Goal: Transaction & Acquisition: Subscribe to service/newsletter

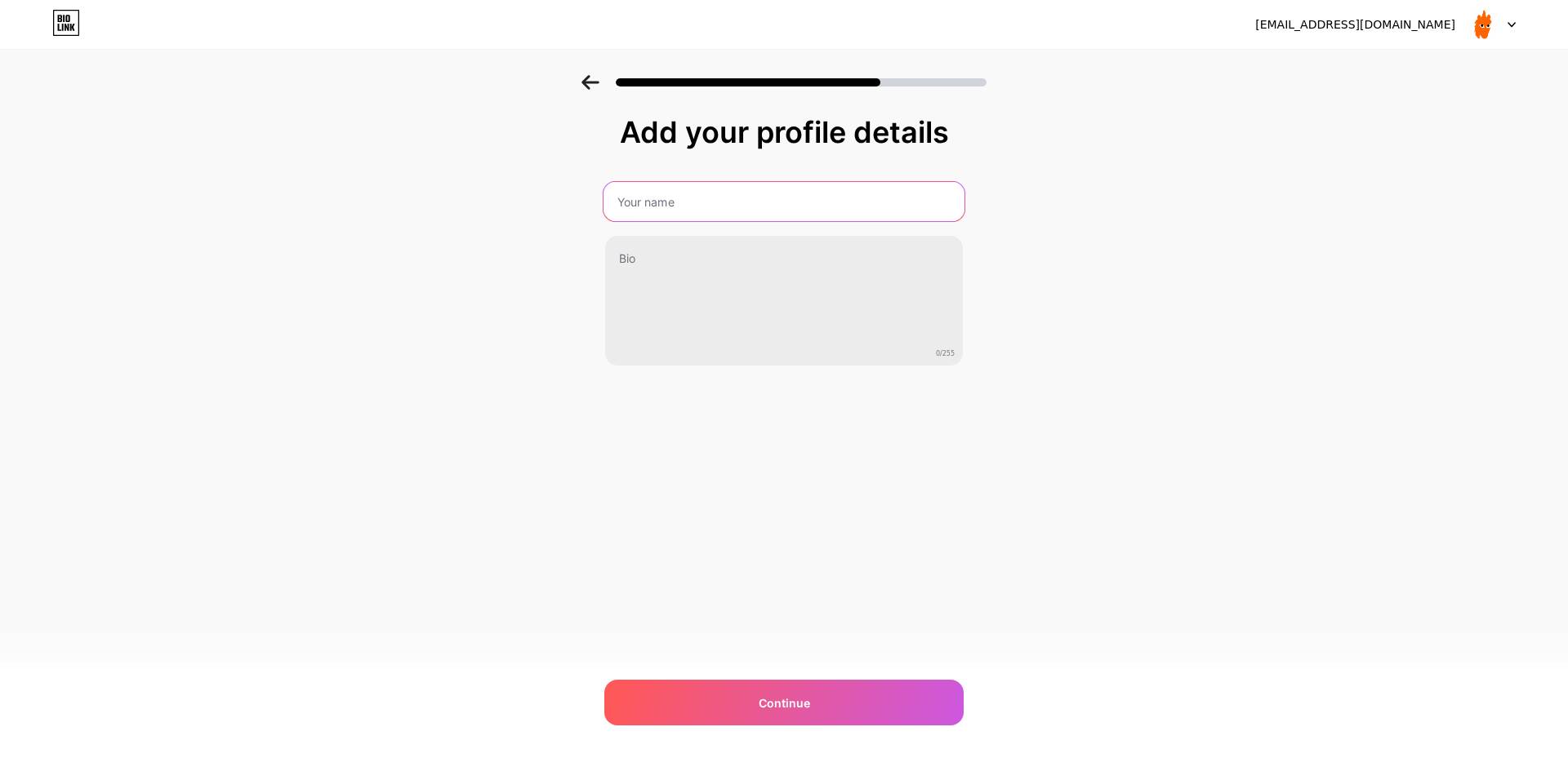
click at [803, 206] on input "text" at bounding box center [784, 202] width 361 height 39
type input "Momosays"
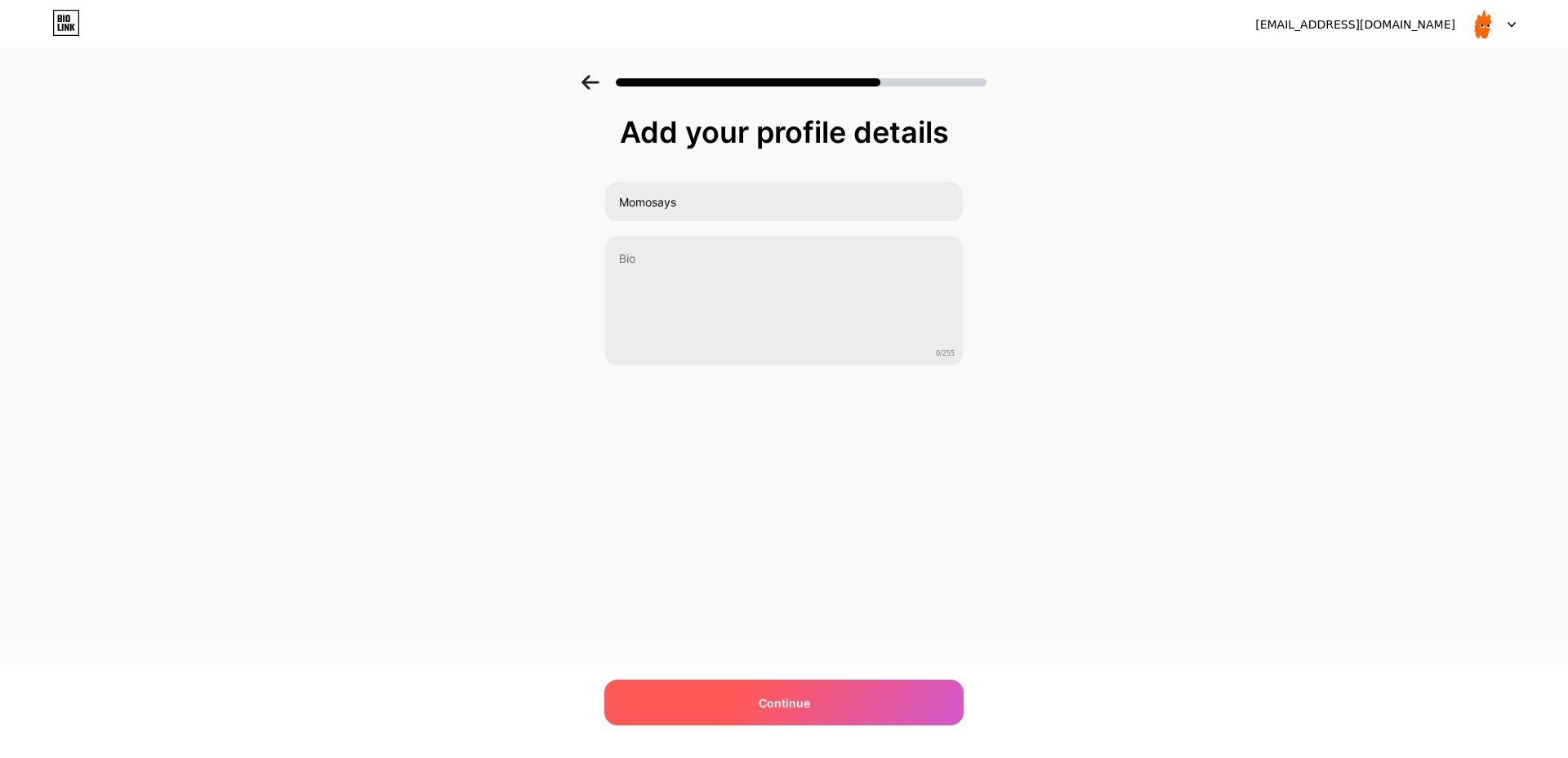
click at [808, 720] on div "Continue" at bounding box center [784, 702] width 360 height 46
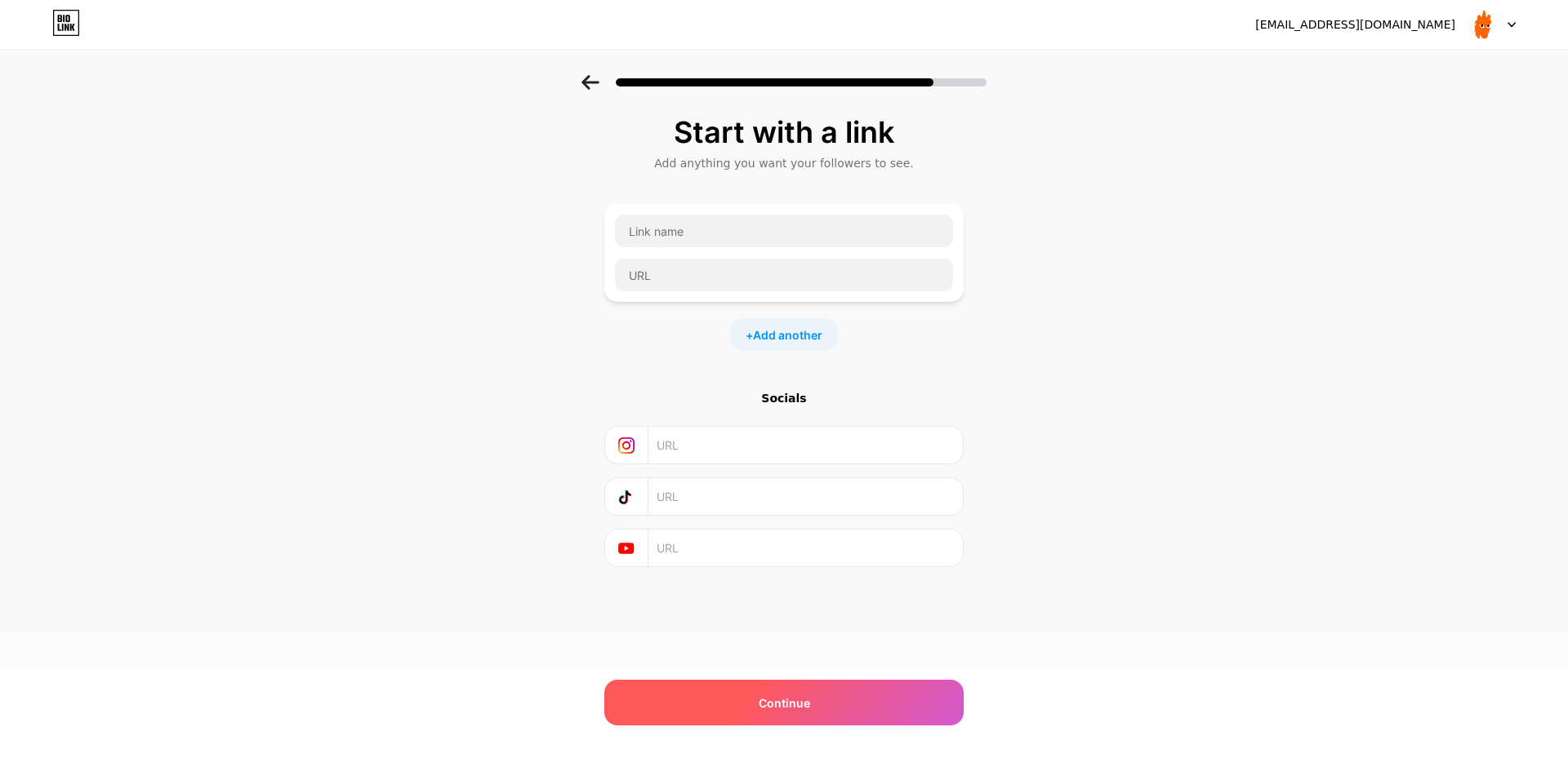
click at [931, 712] on div "Continue" at bounding box center [784, 702] width 360 height 46
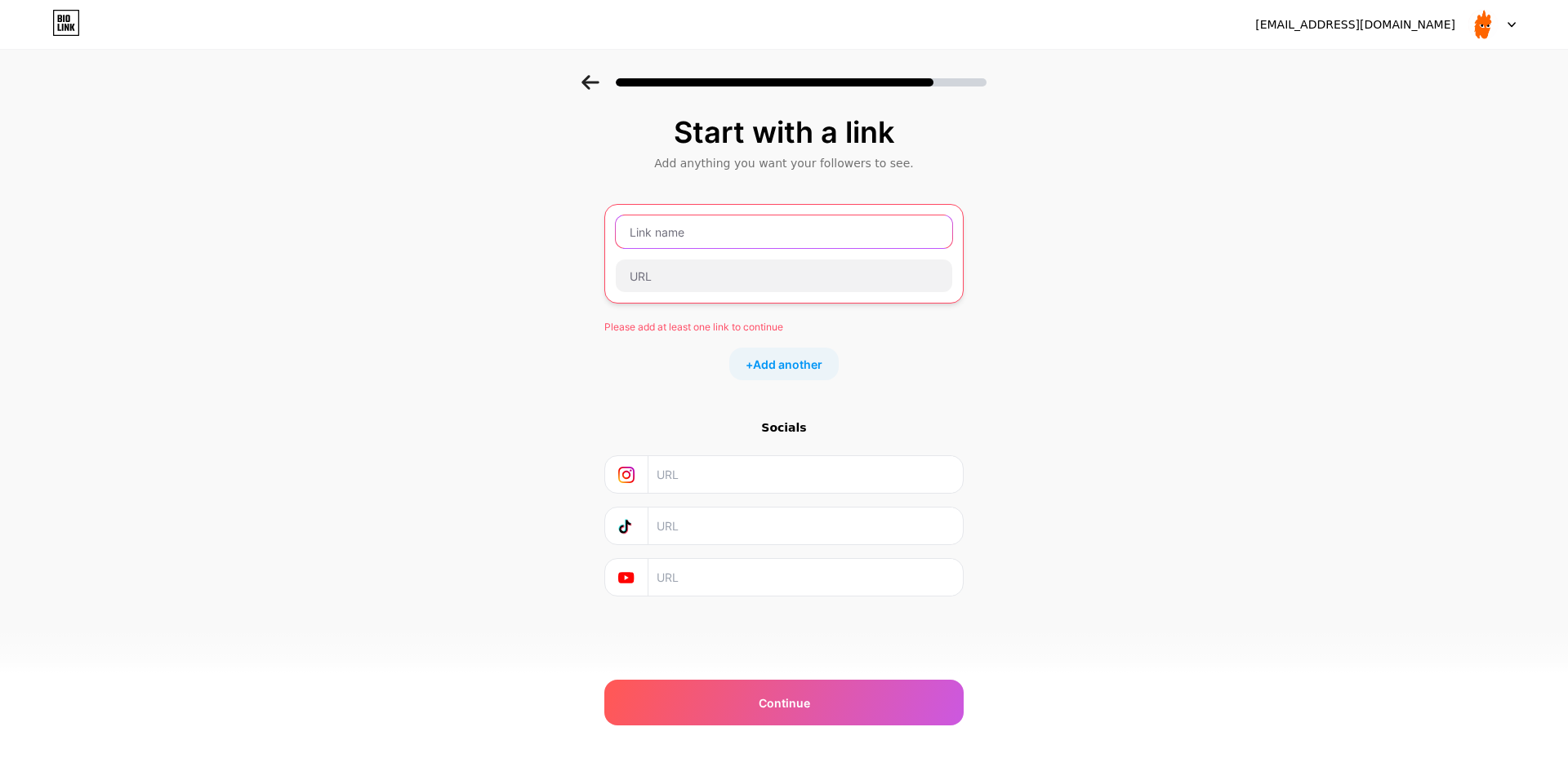
click at [834, 241] on input "text" at bounding box center [784, 232] width 336 height 33
type input "i"
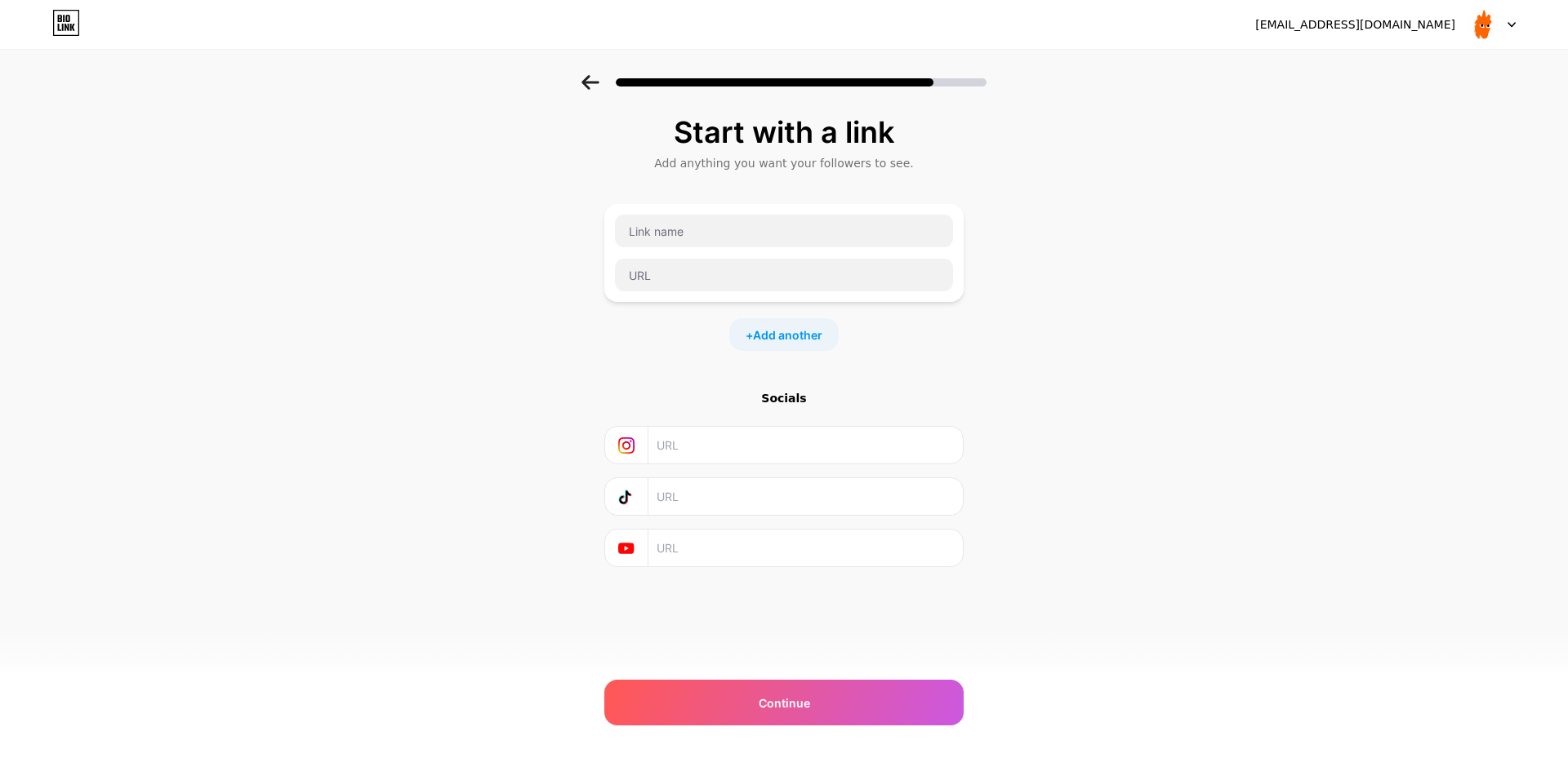
drag, startPoint x: 861, startPoint y: 466, endPoint x: 842, endPoint y: 450, distance: 24.8
click at [861, 466] on div "Socials" at bounding box center [784, 479] width 360 height 177
click at [842, 450] on input "text" at bounding box center [805, 445] width 297 height 37
click at [819, 701] on div "Continue" at bounding box center [784, 702] width 360 height 46
click at [723, 468] on input "text" at bounding box center [805, 475] width 297 height 37
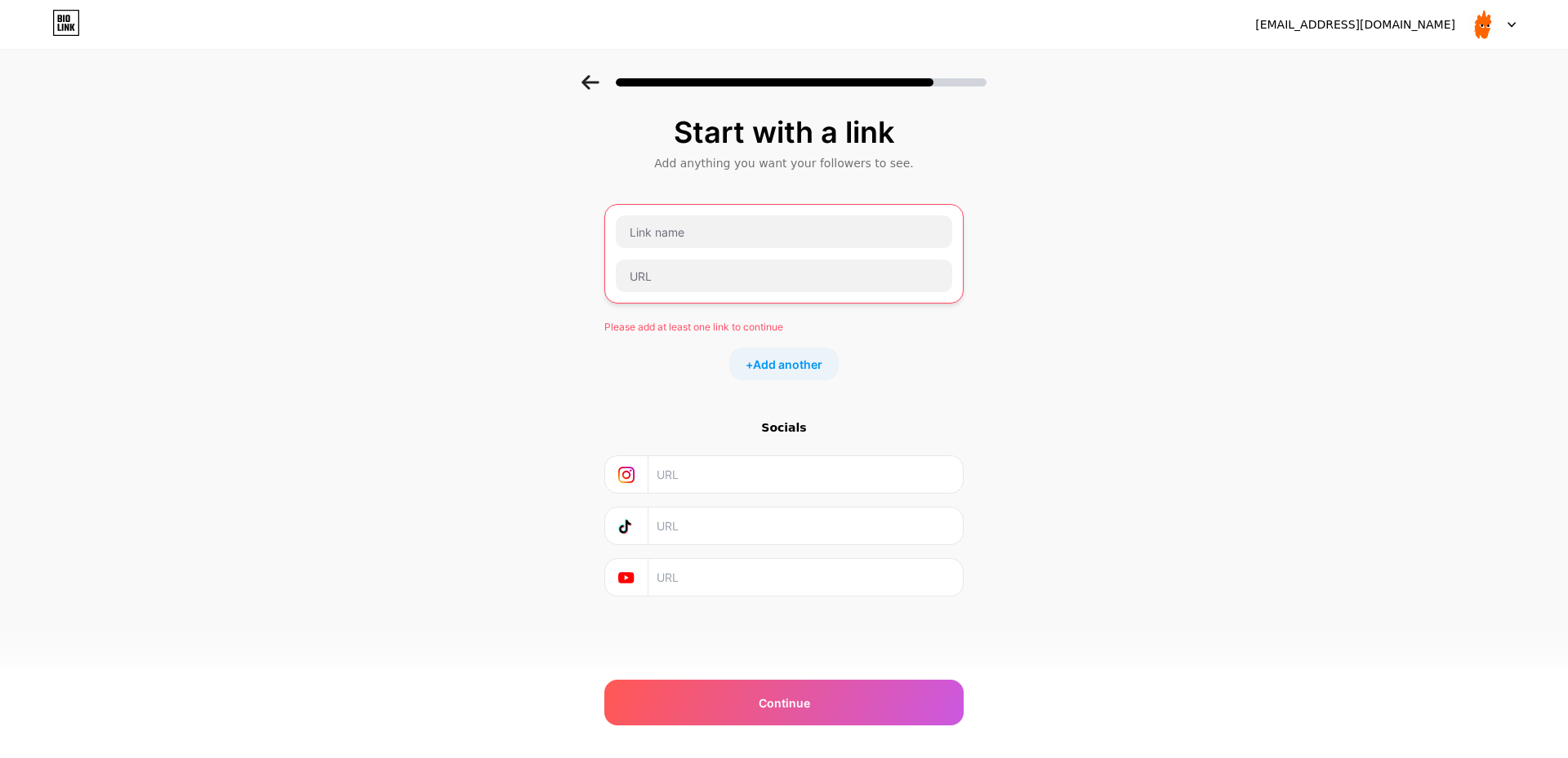
paste input "[URL][DOMAIN_NAME]"
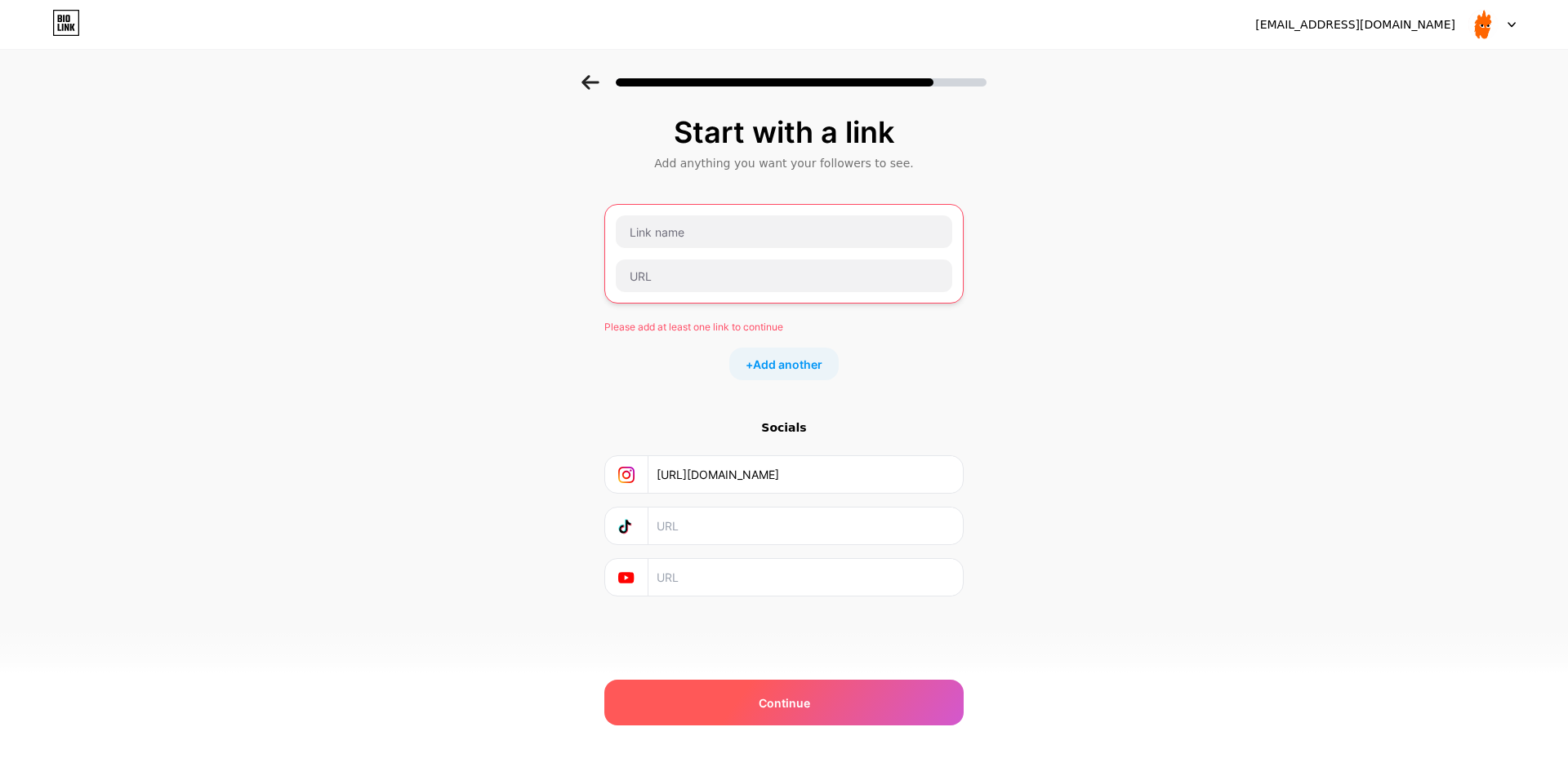
type input "[URL][DOMAIN_NAME]"
click at [717, 709] on div "Continue" at bounding box center [784, 702] width 360 height 46
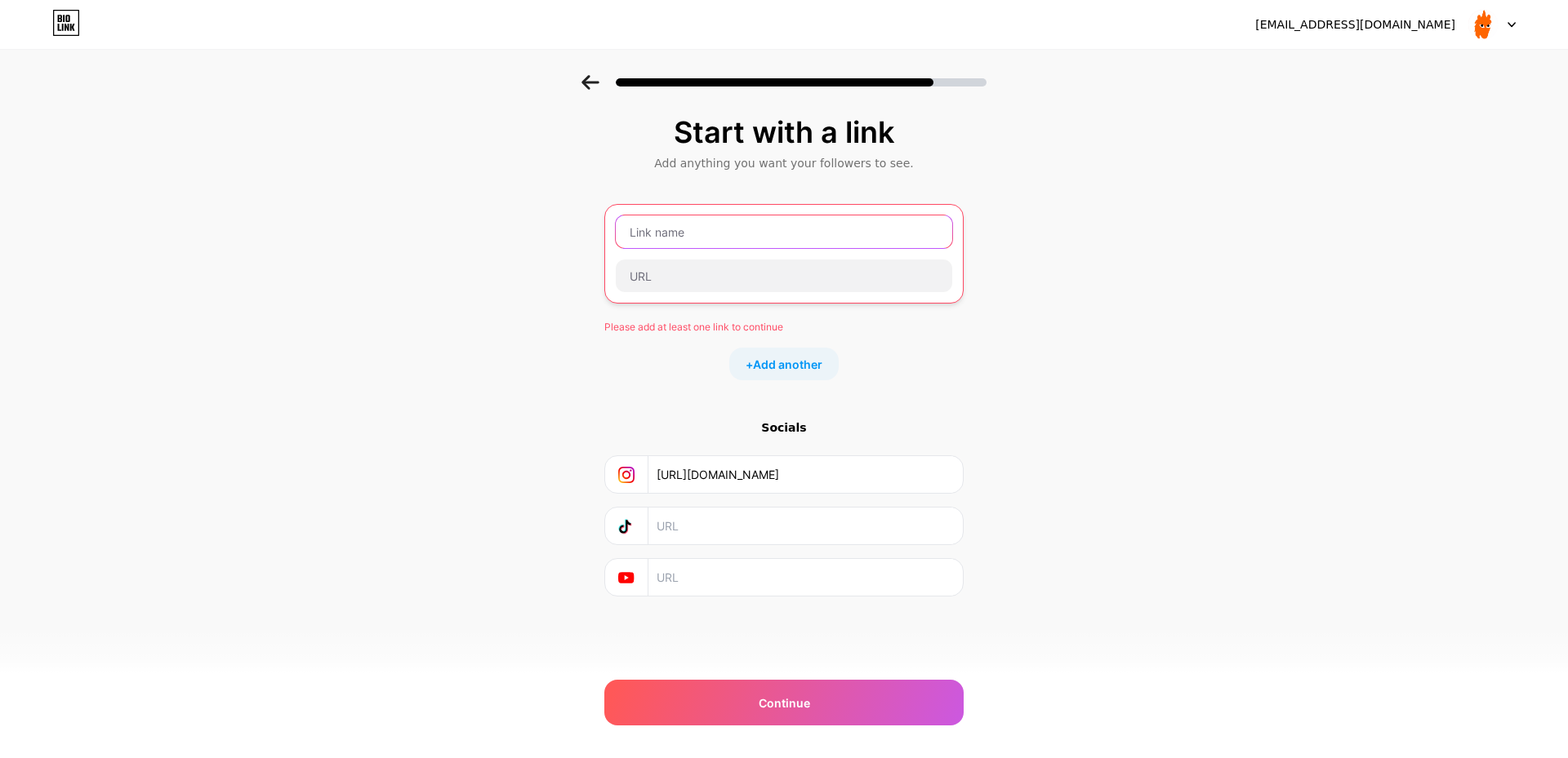
click at [752, 218] on input "text" at bounding box center [784, 232] width 336 height 33
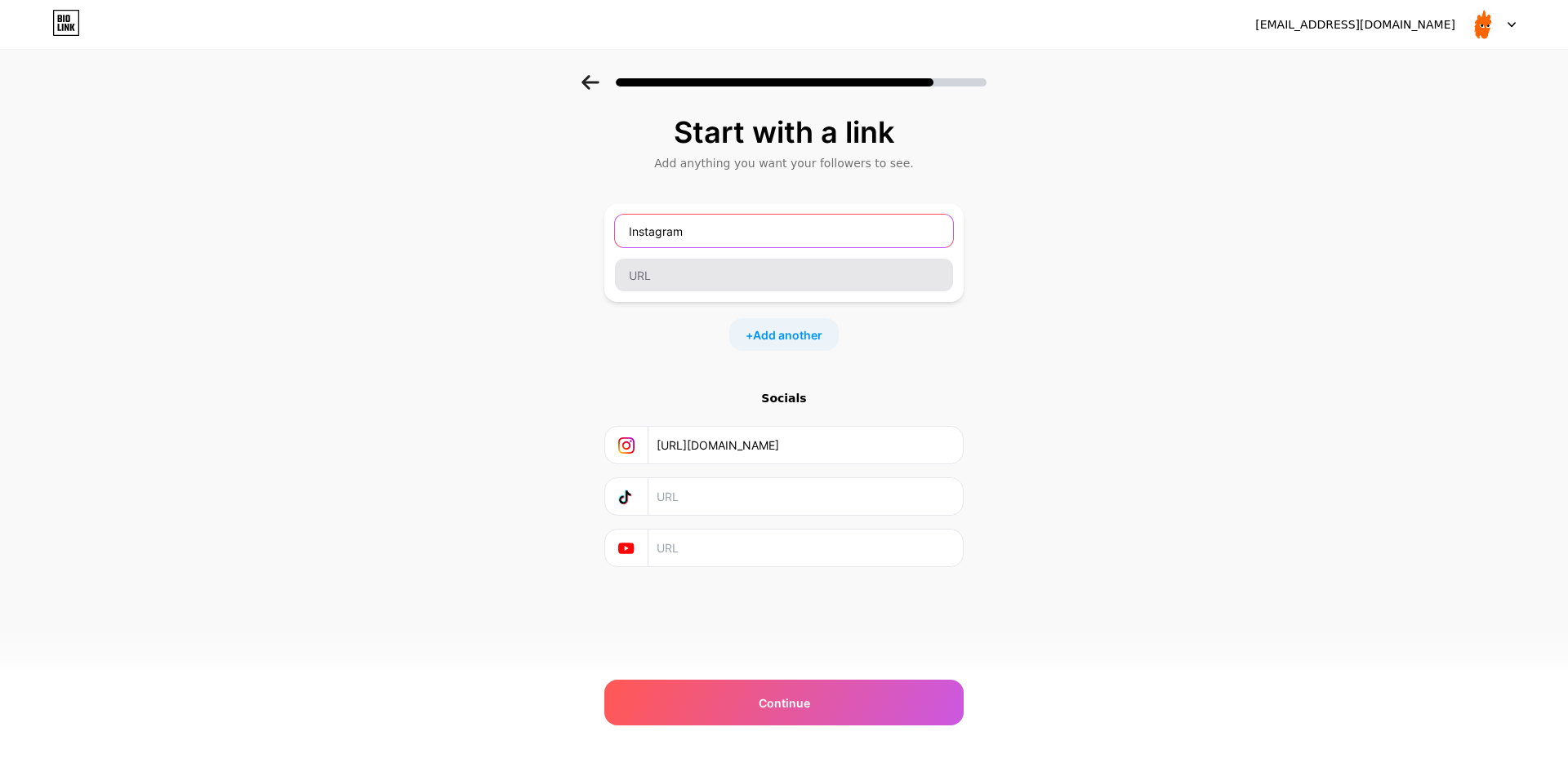
type input "Instagram"
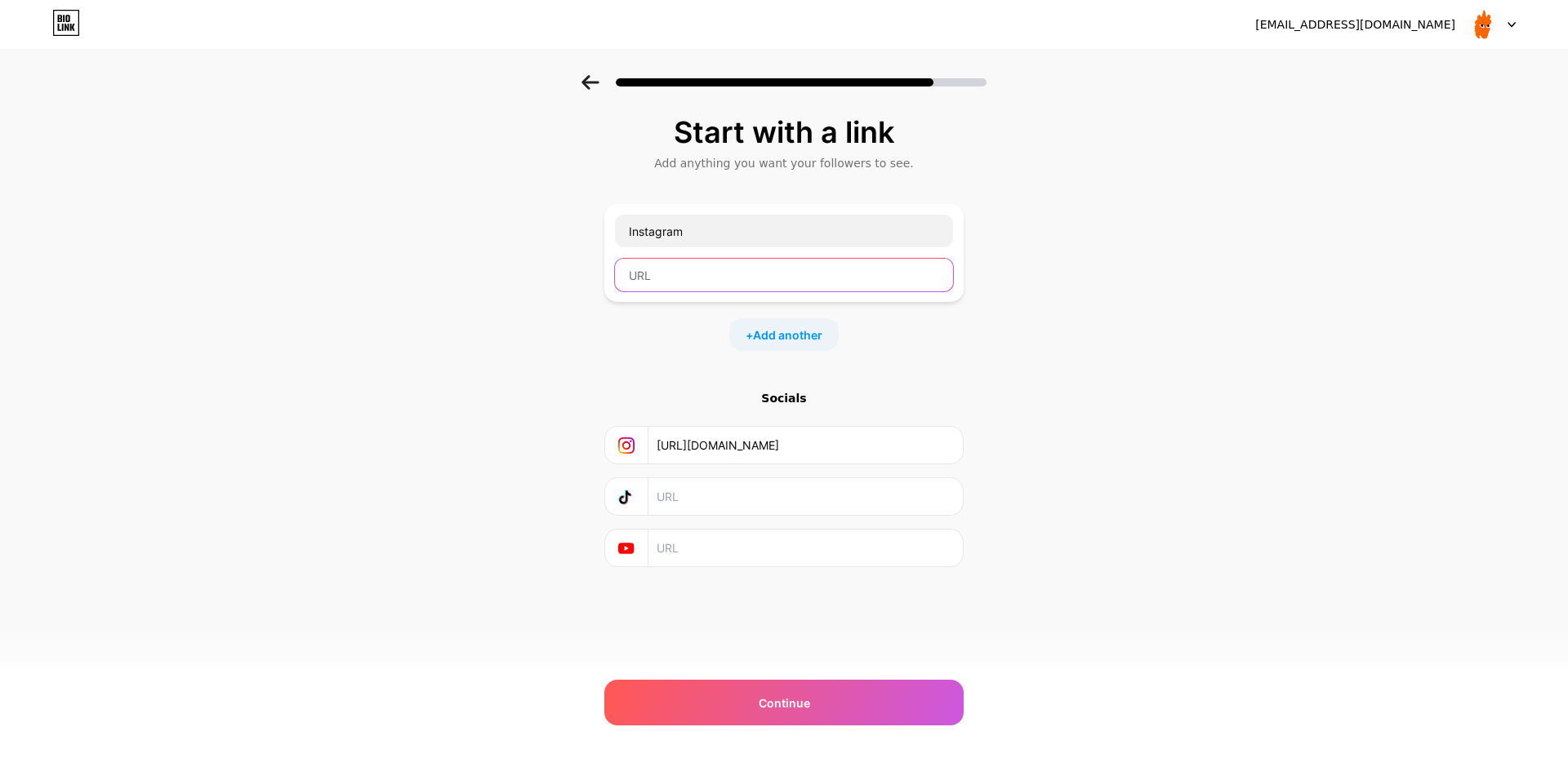
click at [744, 282] on input "text" at bounding box center [784, 275] width 338 height 33
paste input "[URL][DOMAIN_NAME]"
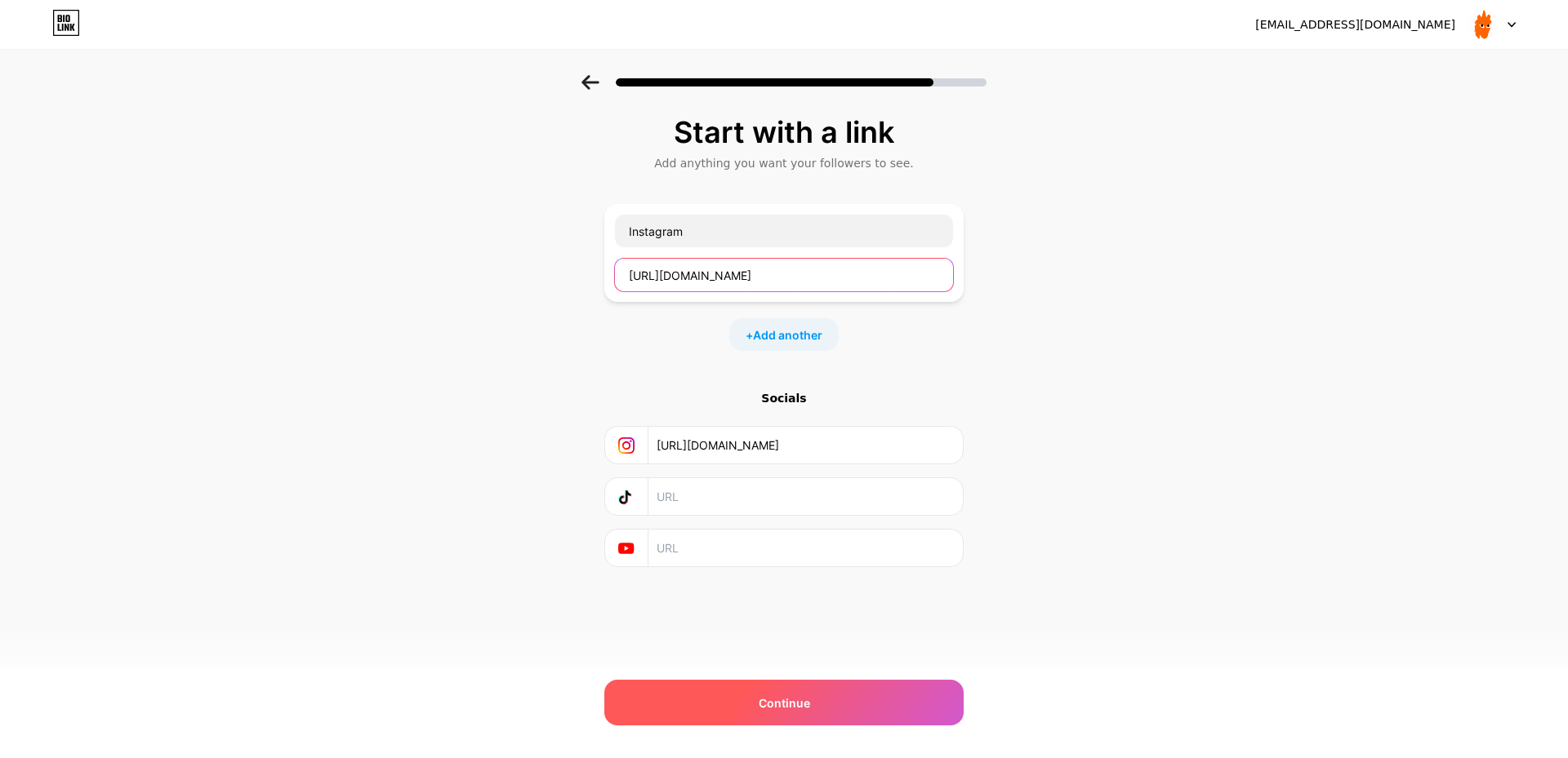
type input "[URL][DOMAIN_NAME]"
click at [864, 712] on div "Continue" at bounding box center [784, 702] width 360 height 46
click at [804, 704] on span "Continue" at bounding box center [784, 704] width 51 height 17
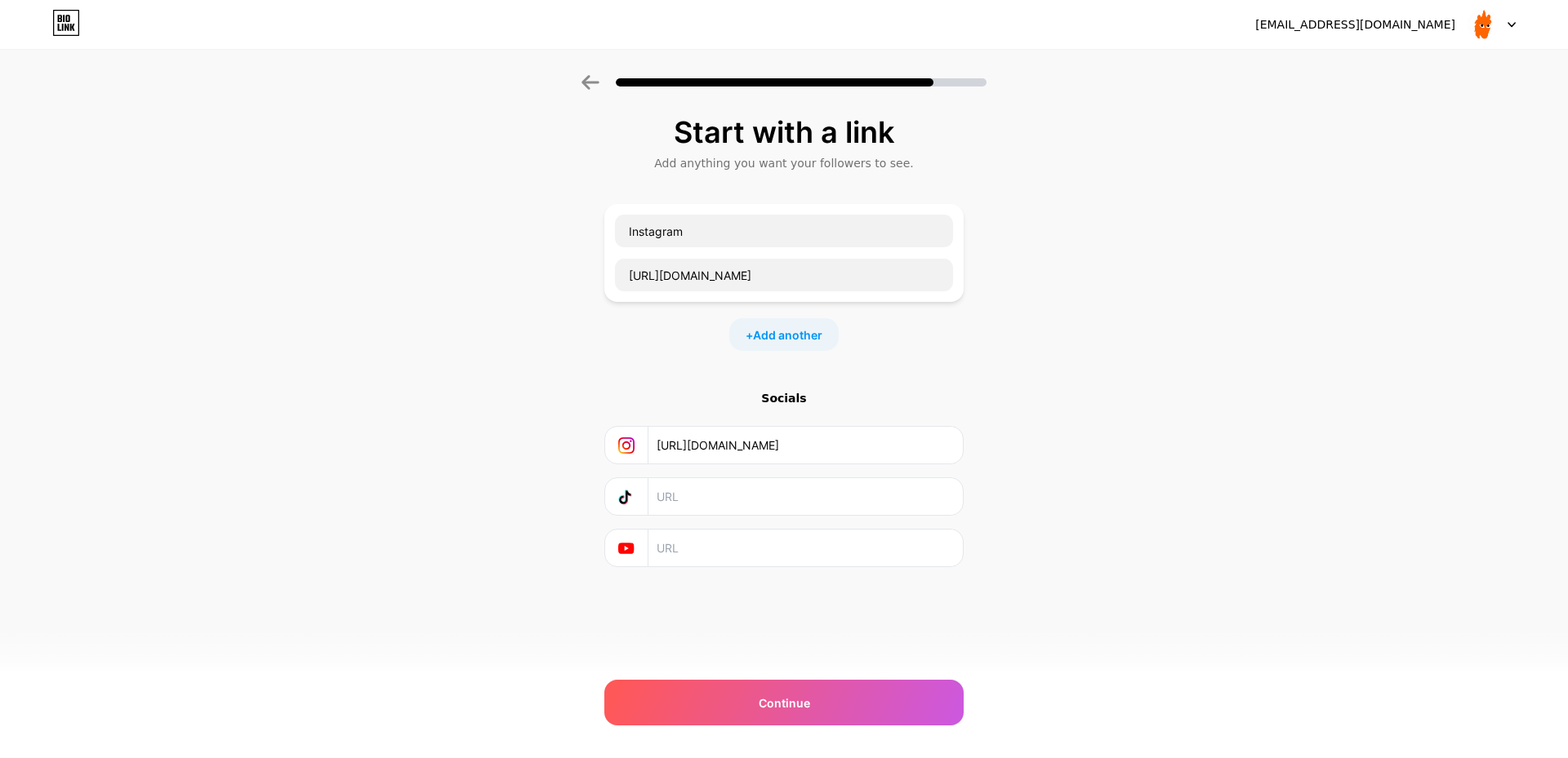
click at [1134, 438] on div "Start with a link Add anything you want your followers to see. Instagram [URL][…" at bounding box center [784, 362] width 1568 height 574
click at [1032, 381] on div "Start with a link Add anything you want your followers to see. Instagram [URL][…" at bounding box center [784, 362] width 1568 height 574
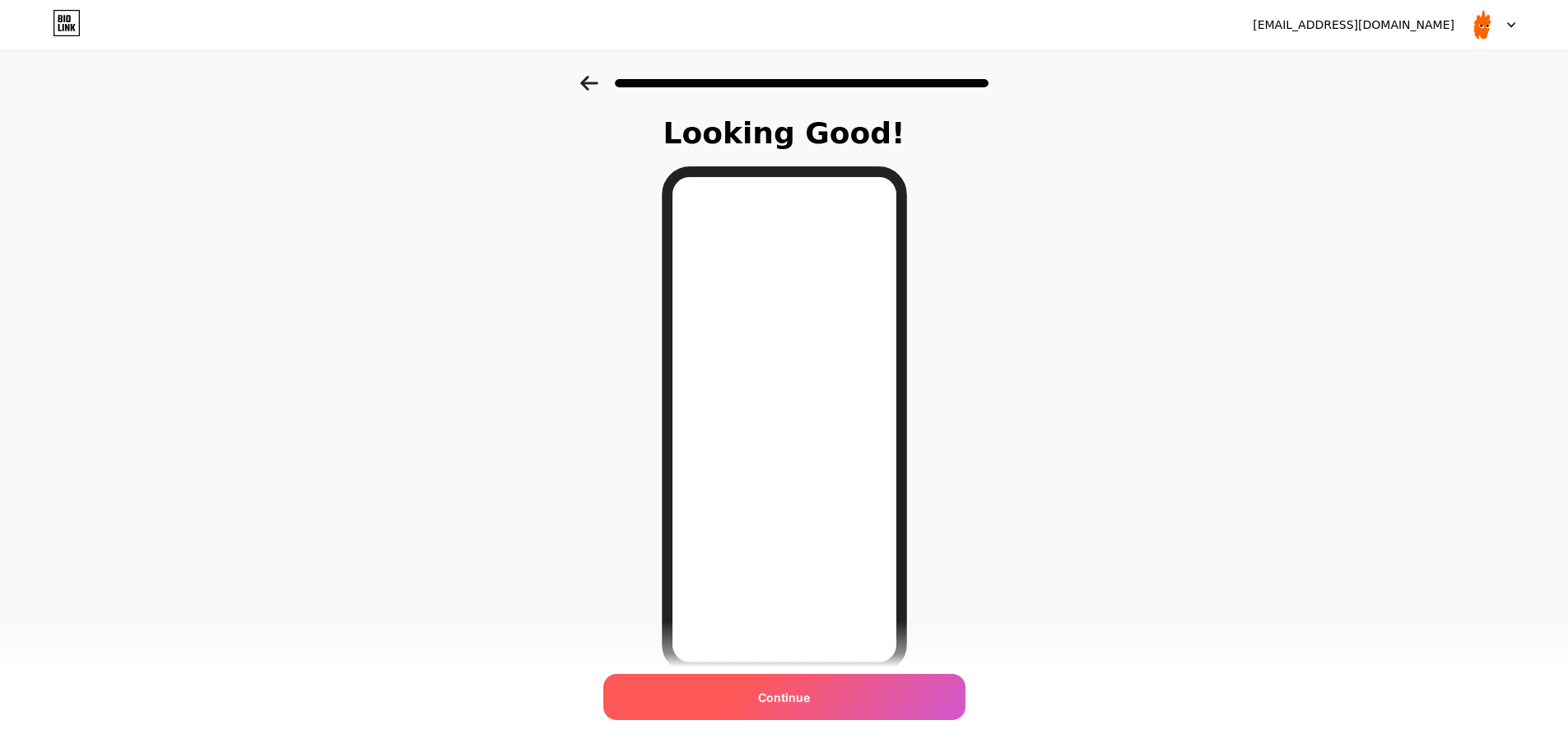
click at [810, 705] on span "Continue" at bounding box center [784, 697] width 52 height 18
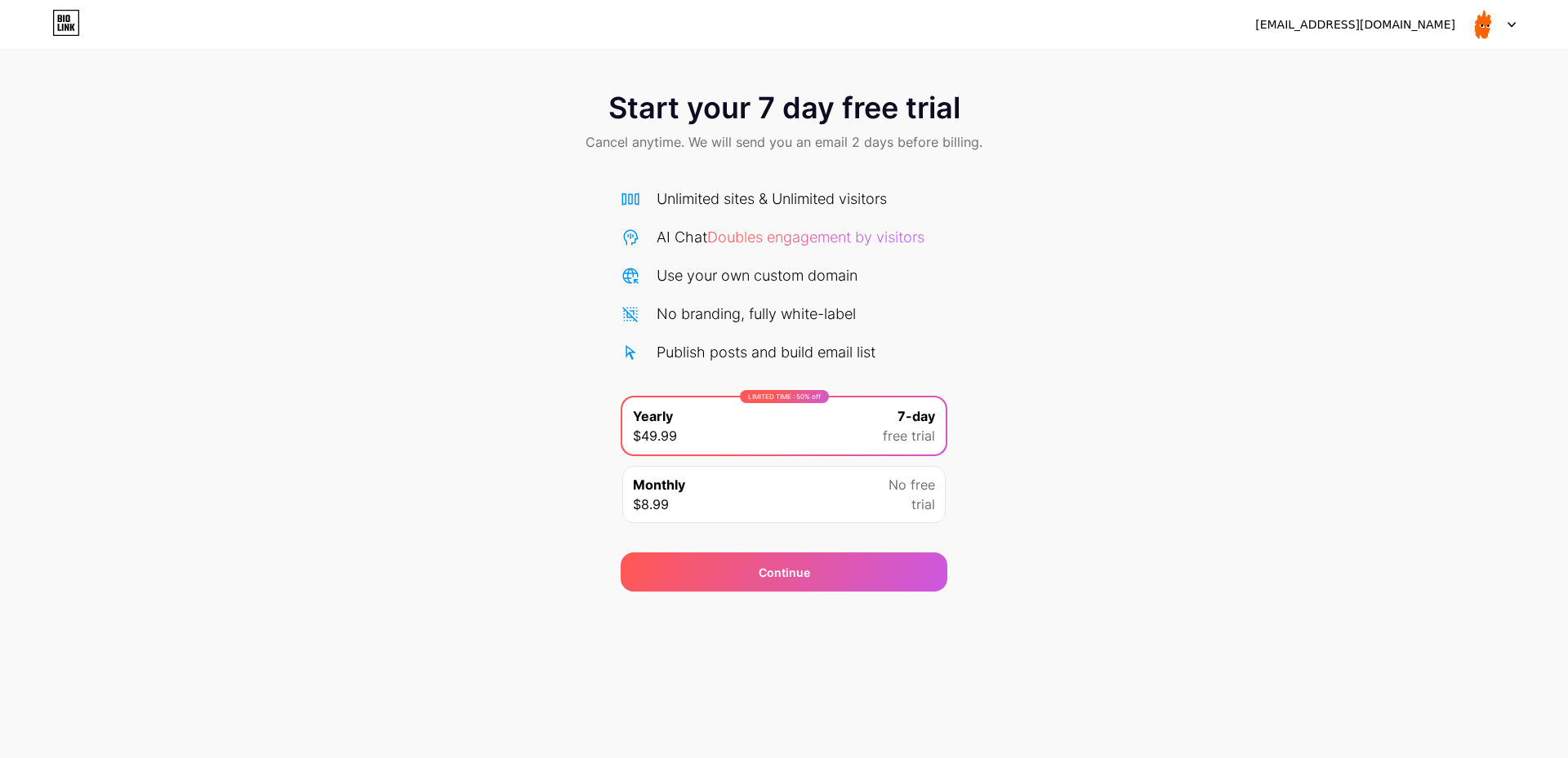
click at [836, 503] on div "Monthly $8.99 No free trial" at bounding box center [784, 494] width 323 height 57
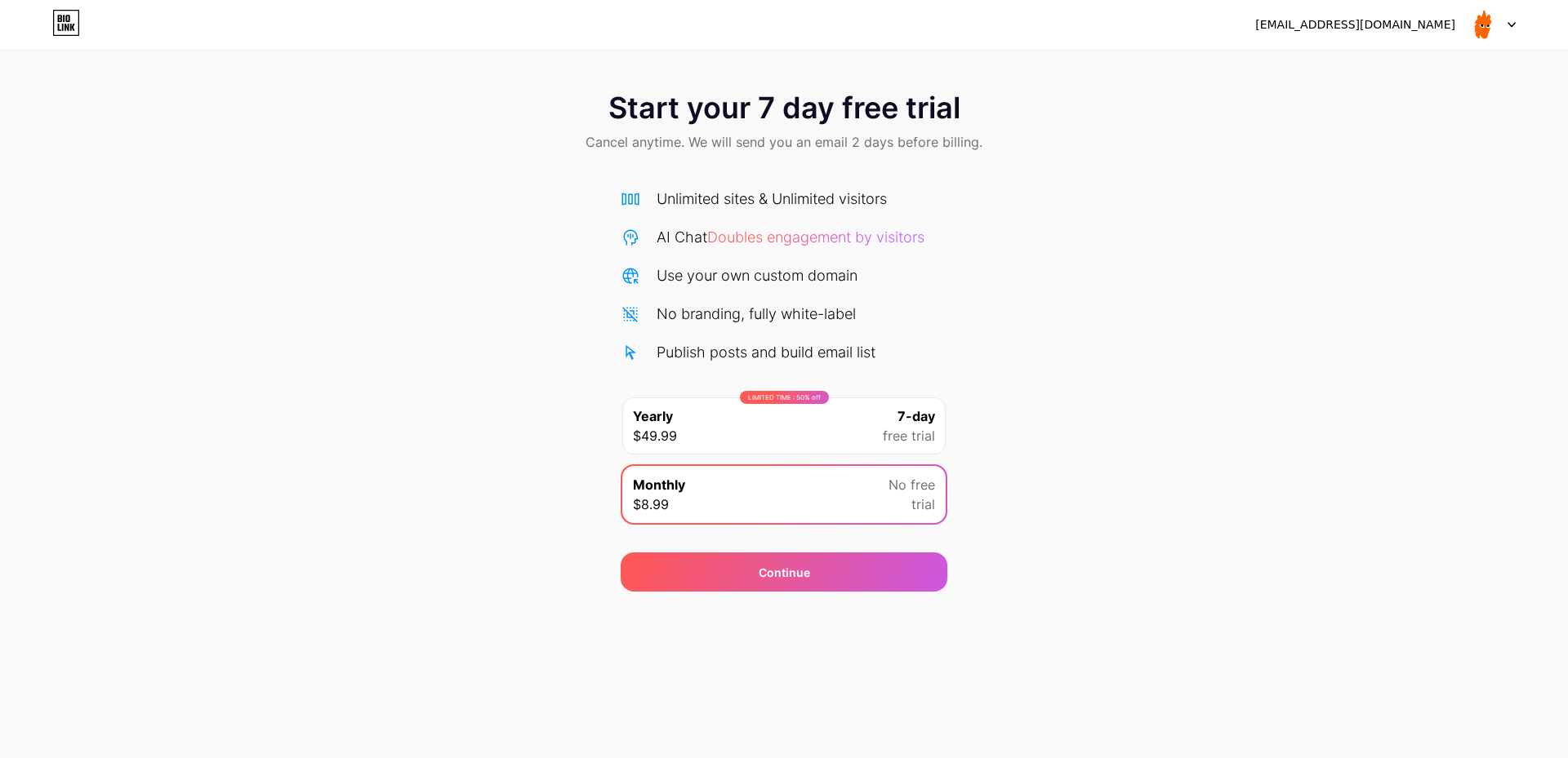
click at [840, 426] on div "LIMITED TIME : 50% off Yearly $49.99 7-day free trial" at bounding box center [784, 426] width 323 height 57
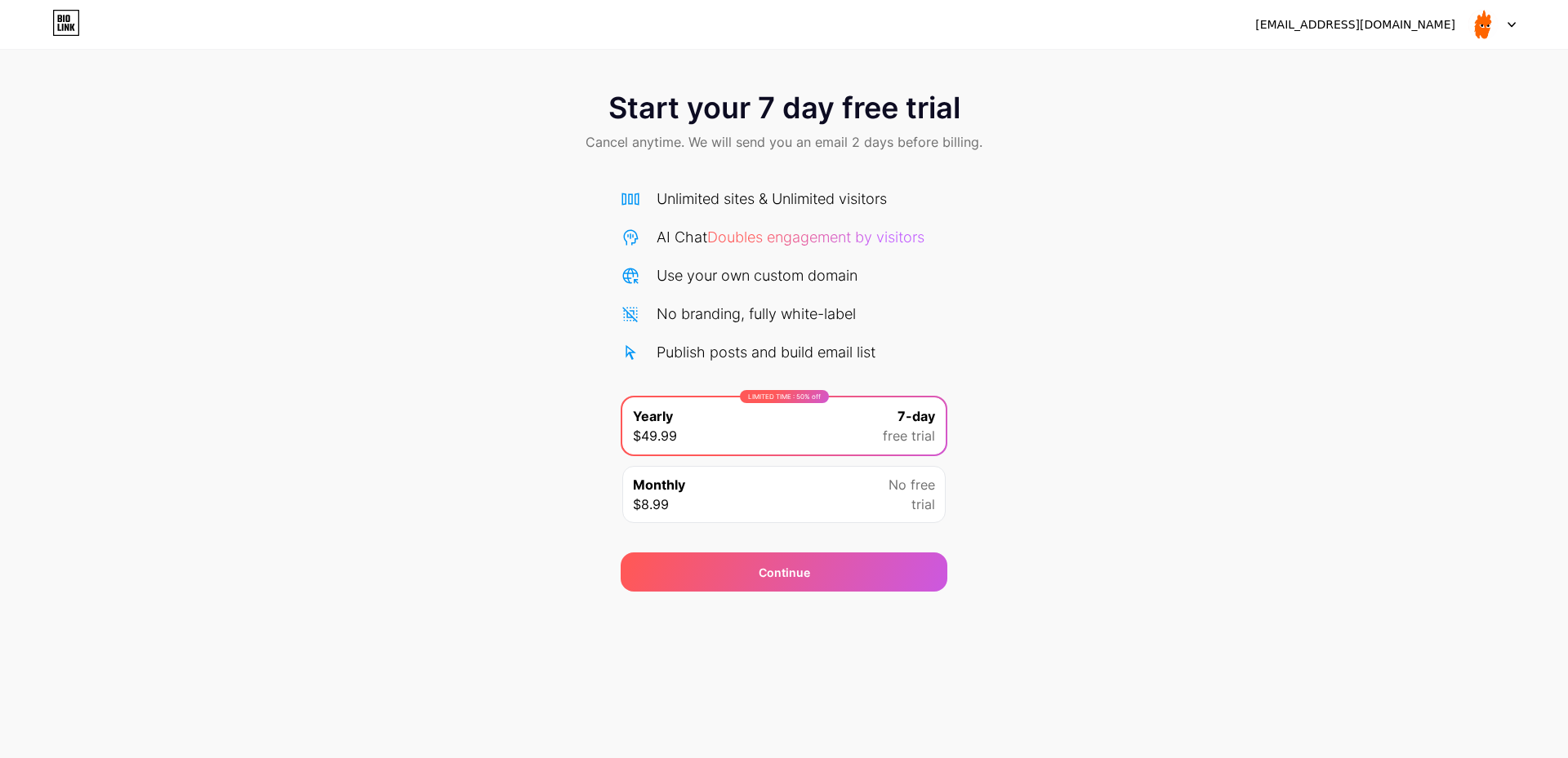
click at [836, 470] on div "Monthly $8.99 No free trial" at bounding box center [784, 494] width 323 height 57
